Goal: Information Seeking & Learning: Learn about a topic

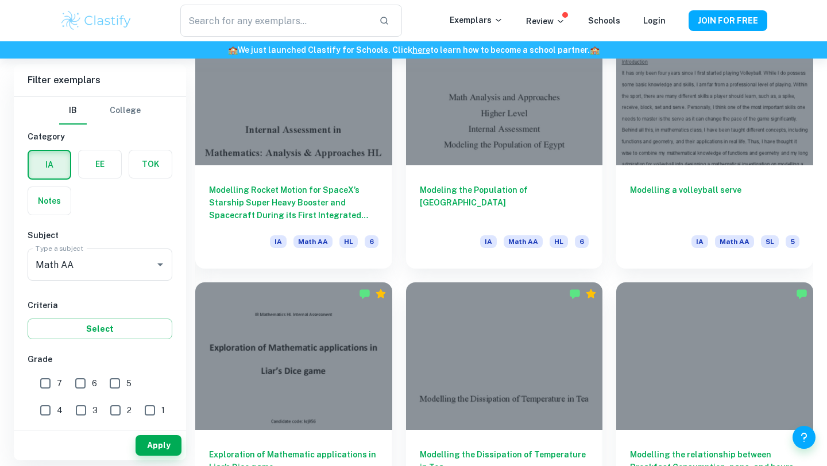
scroll to position [2757, 0]
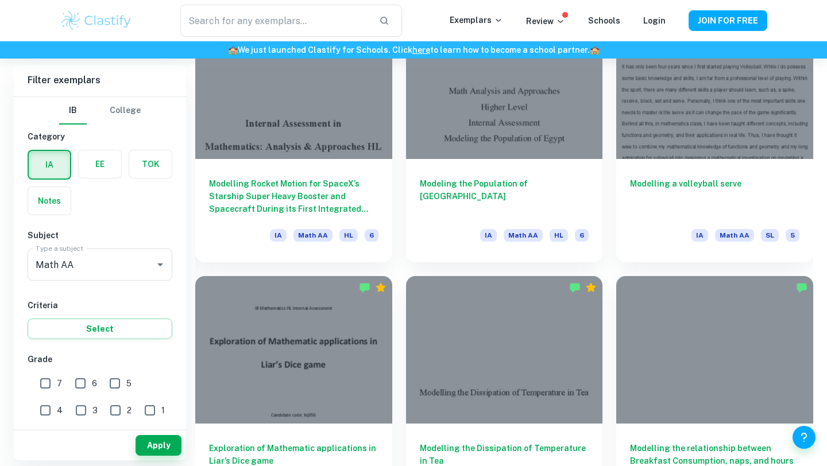
click at [428, 154] on div at bounding box center [504, 85] width 197 height 148
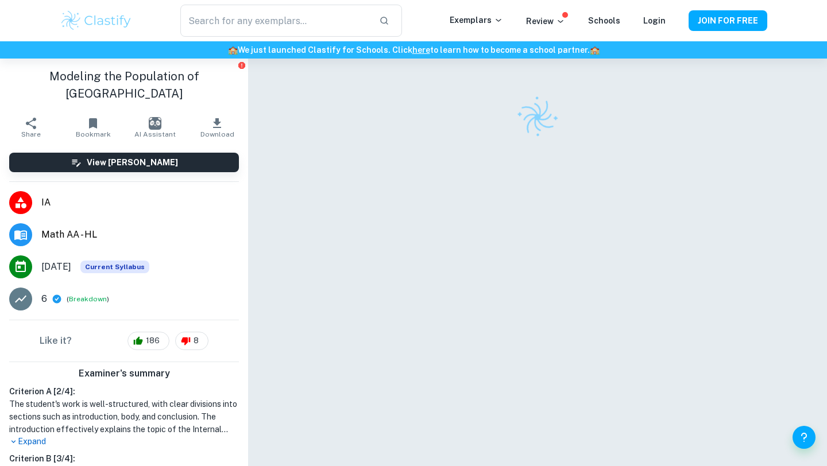
scroll to position [6, 0]
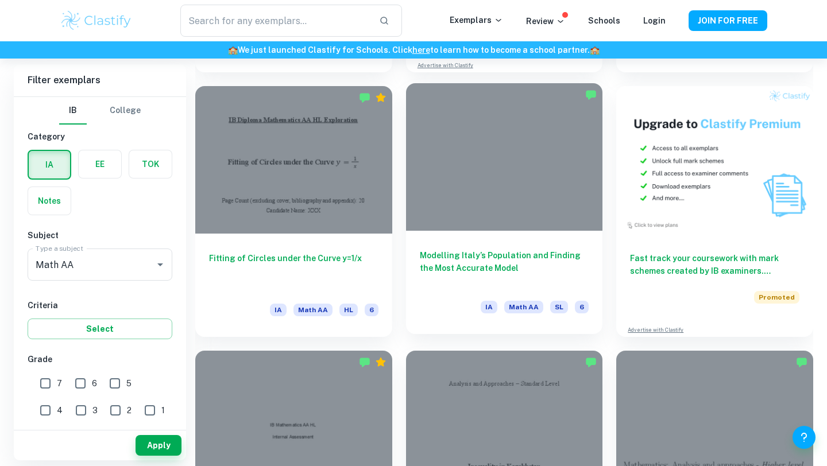
scroll to position [3479, 0]
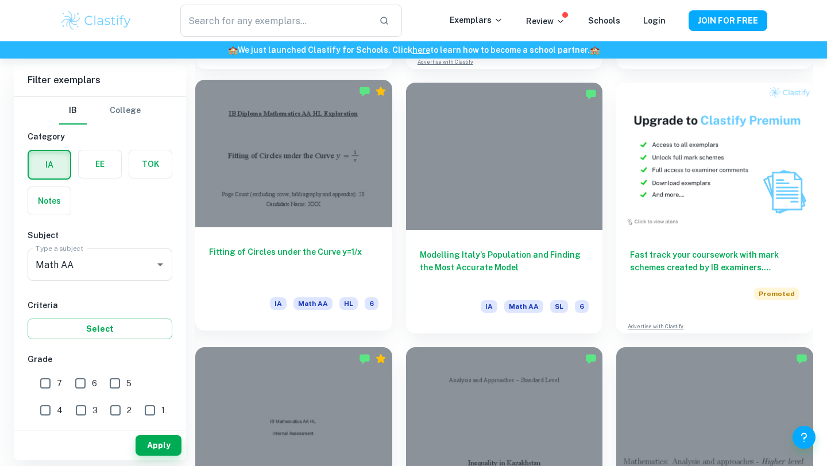
click at [326, 172] on div at bounding box center [293, 154] width 197 height 148
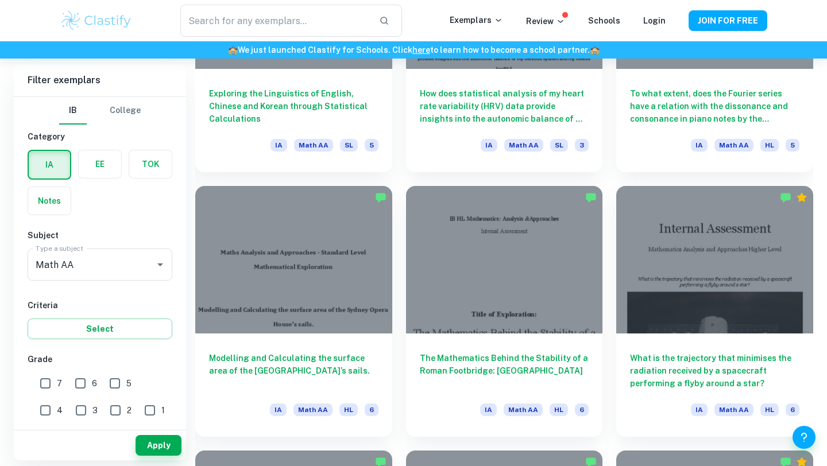
scroll to position [5497, 0]
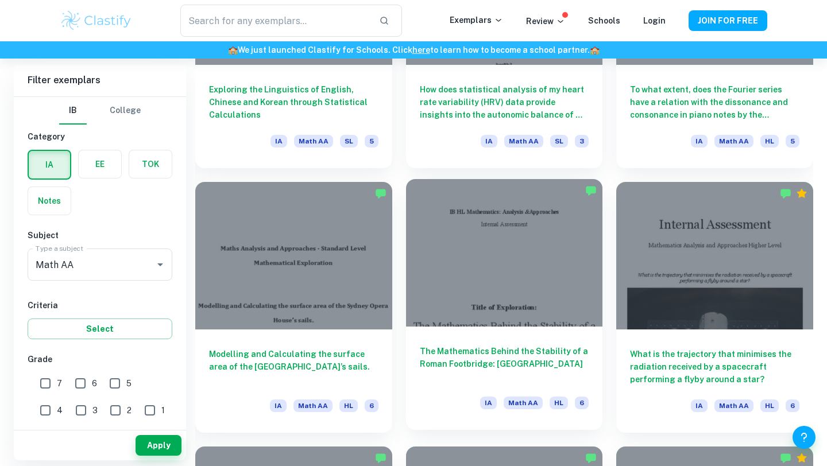
click at [450, 402] on div "IA Math AA HL 6" at bounding box center [504, 407] width 169 height 20
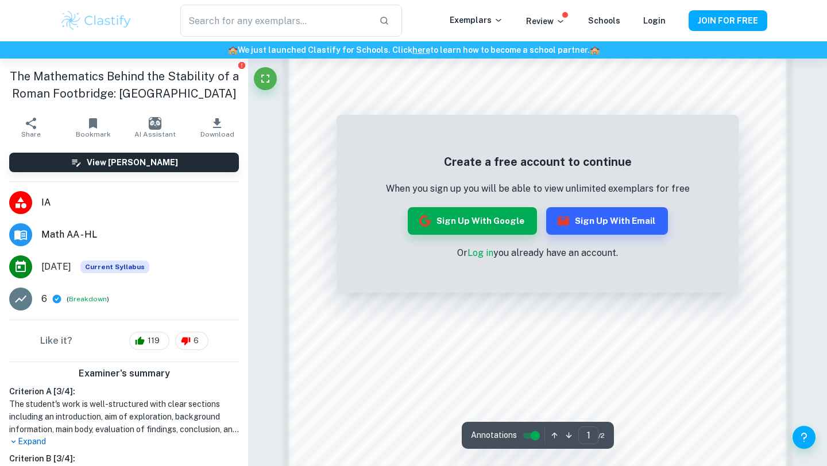
scroll to position [1092, 0]
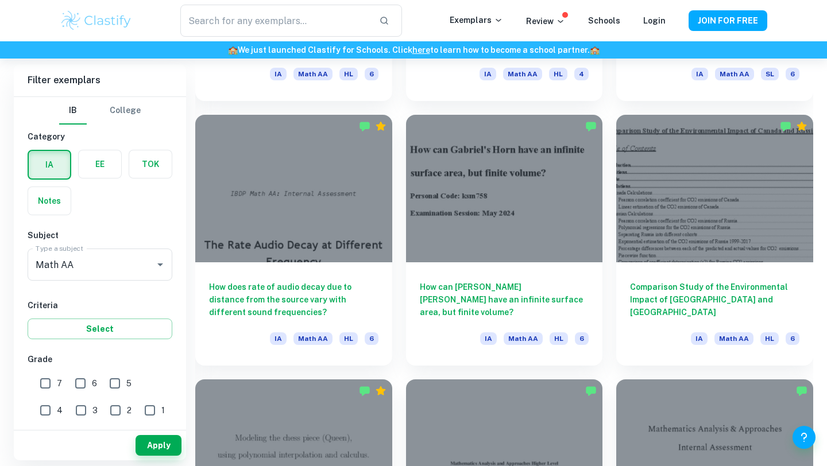
scroll to position [1329, 0]
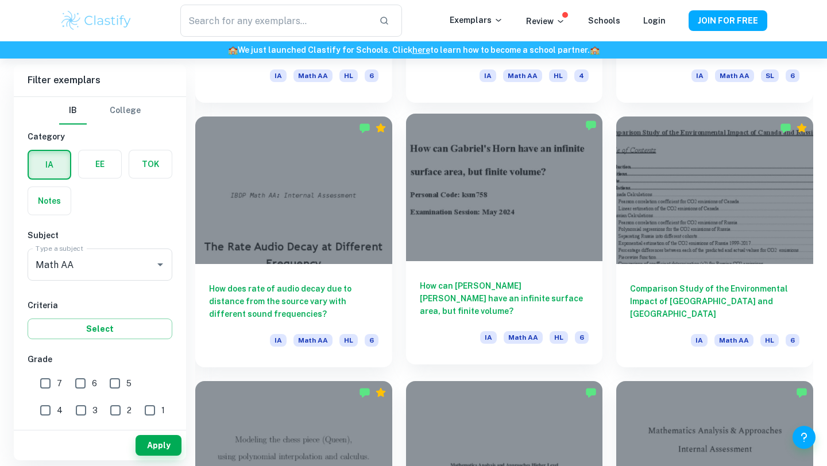
click at [497, 169] on div at bounding box center [504, 188] width 197 height 148
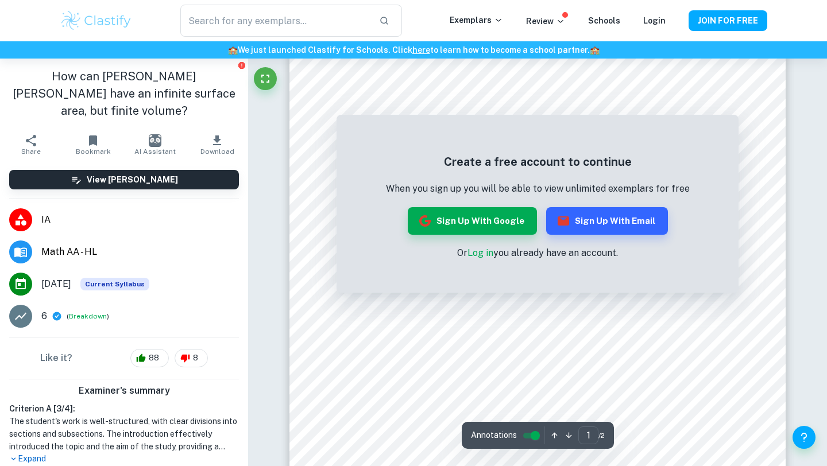
scroll to position [115, 0]
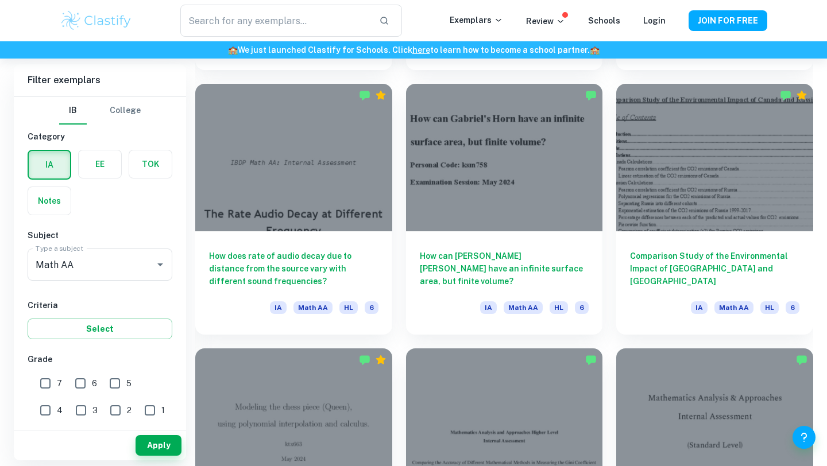
scroll to position [1363, 0]
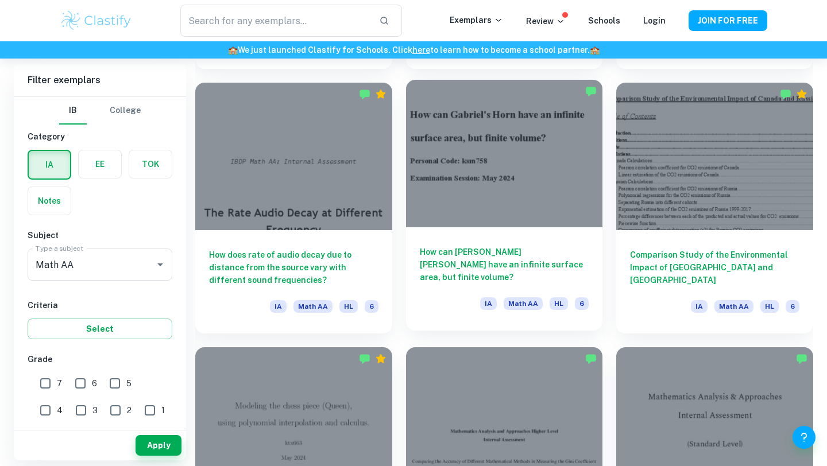
click at [468, 274] on h6 "How can [PERSON_NAME] [PERSON_NAME] have an infinite surface area, but finite v…" at bounding box center [504, 265] width 169 height 38
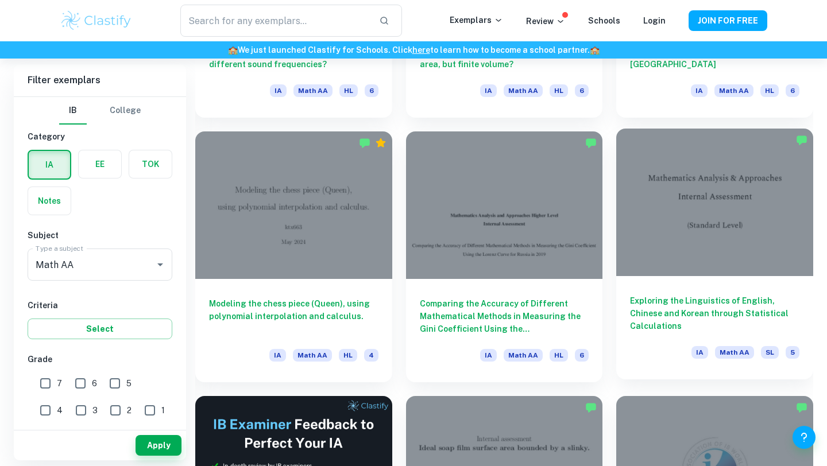
scroll to position [1597, 0]
